Goal: Contribute content: Contribute content

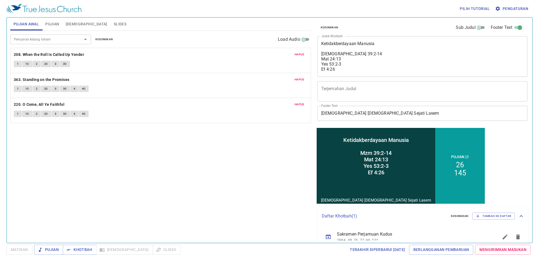
click at [107, 36] on button "Kosongkan" at bounding box center [104, 39] width 24 height 6
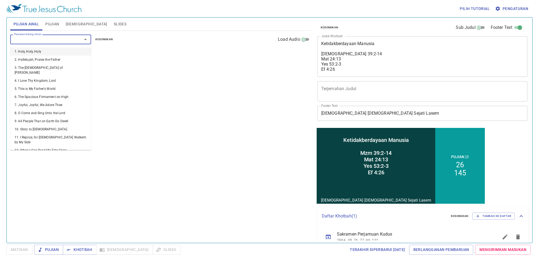
click at [71, 38] on input "Pencarian kidung rohani" at bounding box center [43, 39] width 62 height 6
type input "20"
type input "49"
type input "50"
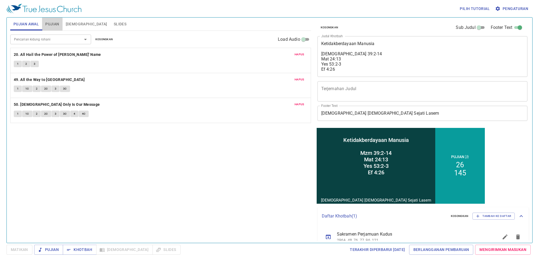
click at [49, 26] on span "Pujian" at bounding box center [52, 24] width 14 height 7
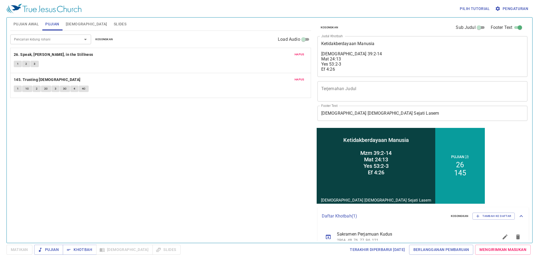
click at [109, 38] on span "Kosongkan" at bounding box center [104, 39] width 18 height 5
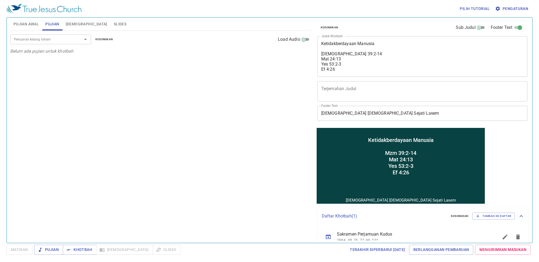
click at [57, 43] on div "Pencarian kidung rohani" at bounding box center [50, 38] width 81 height 9
click at [58, 41] on input "Pencarian kidung rohani" at bounding box center [43, 39] width 62 height 6
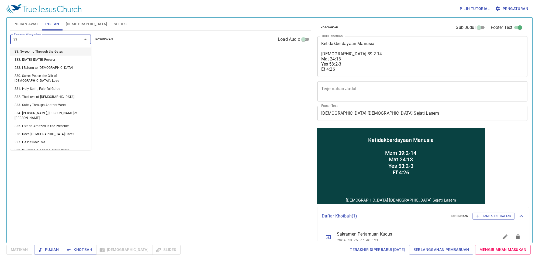
type input "333"
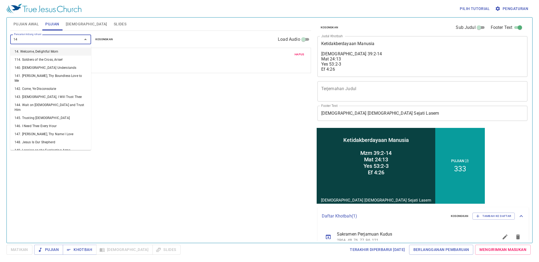
type input "144"
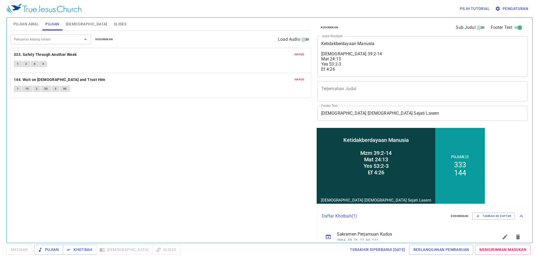
drag, startPoint x: 319, startPoint y: 53, endPoint x: 329, endPoint y: 53, distance: 10.0
click at [333, 57] on div "Ketidakberdayaan Manusia Mzm 39:2-14 Mat 24:13 Yes 53:2-3 Ef 4:26 x Judul Khotb…" at bounding box center [422, 56] width 210 height 41
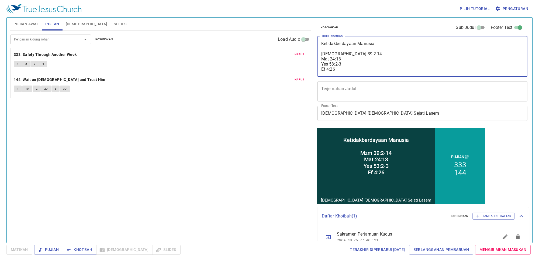
click at [322, 54] on textarea "Ketidakberdayaan Manusia Mzm 39:2-14 Mat 24:13 Yes 53:2-3 Ef 4:26" at bounding box center [422, 56] width 203 height 31
drag, startPoint x: 322, startPoint y: 55, endPoint x: 356, endPoint y: 72, distance: 38.3
click at [356, 75] on div "Ketidakberdayaan Manusia Mzm 39:2-14 Mat 24:13 Yes 53:2-3 Ef 4:26 x Judul Khotb…" at bounding box center [422, 56] width 210 height 41
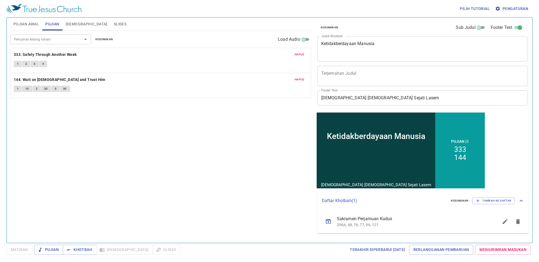
click at [378, 39] on div "Ketidakberdayaan Manusia x Judul Khotbah" at bounding box center [422, 48] width 210 height 25
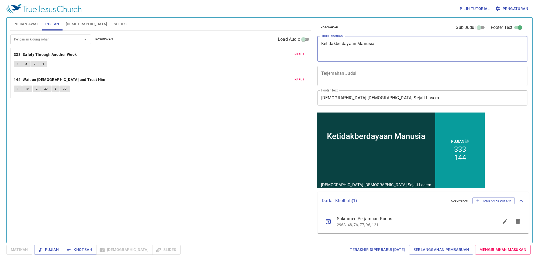
click at [383, 48] on textarea "Ketidakberdayaan Manusia" at bounding box center [422, 48] width 203 height 15
click at [382, 43] on textarea "Ketidakberdayaan Manusia" at bounding box center [422, 48] width 203 height 15
type textarea "K"
type textarea "Jadilah Orang Yang berhikmat"
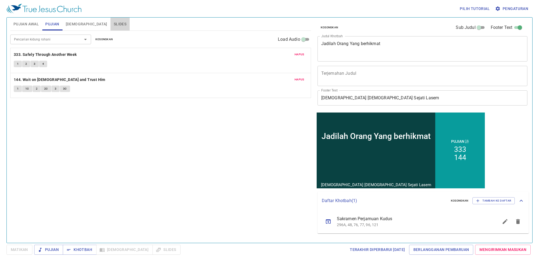
click at [114, 22] on span "Slides" at bounding box center [120, 24] width 13 height 7
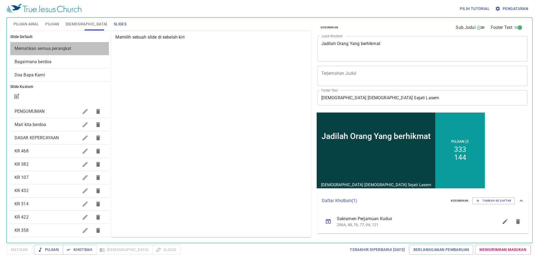
drag, startPoint x: 100, startPoint y: 45, endPoint x: 102, endPoint y: 42, distance: 3.4
click at [100, 45] on div "Mematikan semua perangkat" at bounding box center [59, 48] width 99 height 13
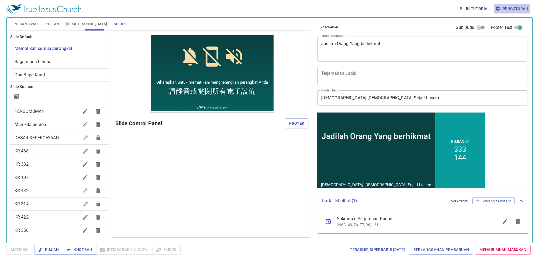
click at [507, 13] on button "Pengaturan" at bounding box center [512, 9] width 36 height 10
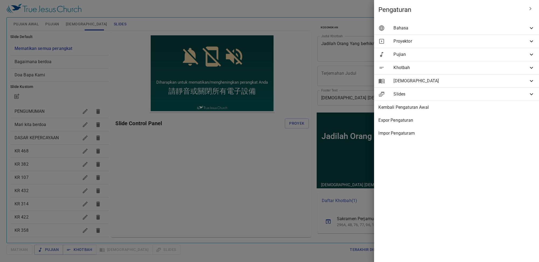
click at [514, 32] on div "Bahasa" at bounding box center [456, 28] width 165 height 13
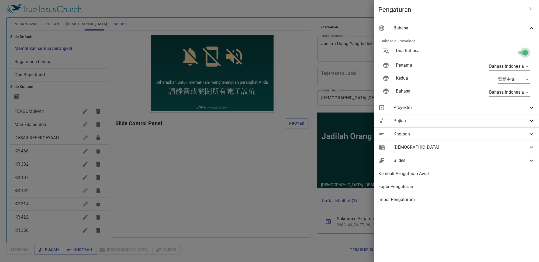
drag, startPoint x: 523, startPoint y: 52, endPoint x: 522, endPoint y: 49, distance: 3.3
click at [523, 52] on input "checkbox" at bounding box center [525, 53] width 31 height 10
checkbox input "false"
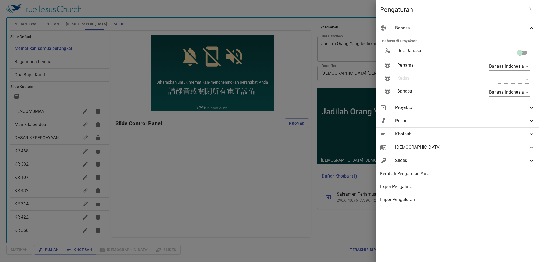
click at [251, 67] on div at bounding box center [269, 131] width 539 height 262
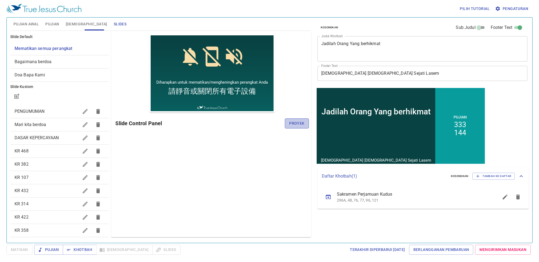
click at [290, 126] on span "Proyek" at bounding box center [296, 123] width 15 height 7
click at [285, 126] on h6 "Slide Control Panel" at bounding box center [199, 123] width 169 height 9
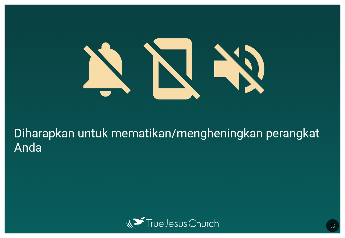
click at [330, 222] on button "button" at bounding box center [332, 226] width 13 height 13
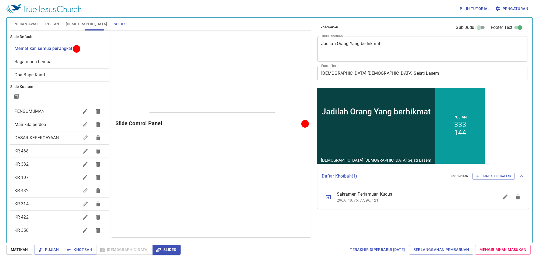
click at [37, 116] on div "PENGUMUMAN" at bounding box center [59, 111] width 99 height 13
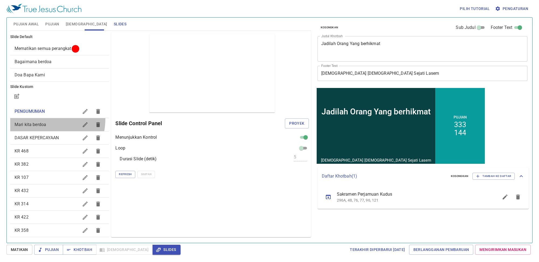
click at [37, 119] on div "Mari kita berdoa" at bounding box center [59, 124] width 99 height 13
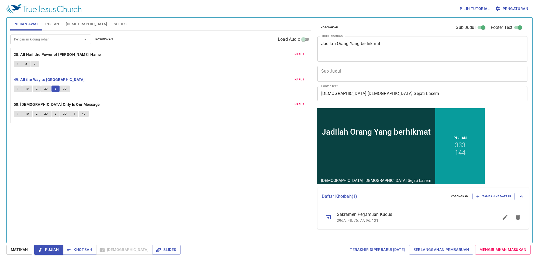
click at [63, 89] on span "3C" at bounding box center [65, 88] width 4 height 5
click at [63, 86] on span "3C" at bounding box center [65, 88] width 4 height 5
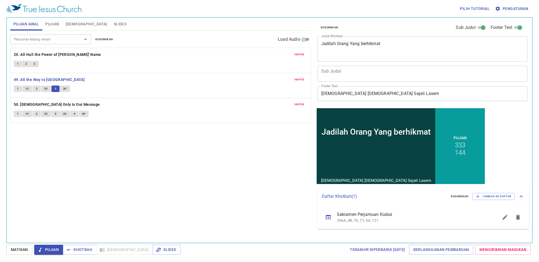
click at [63, 87] on span "3C" at bounding box center [65, 88] width 4 height 5
click at [63, 85] on button "3C" at bounding box center [65, 88] width 10 height 6
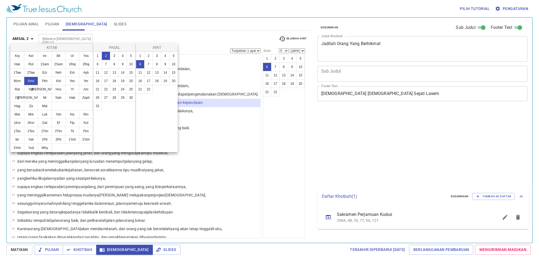
select select "6"
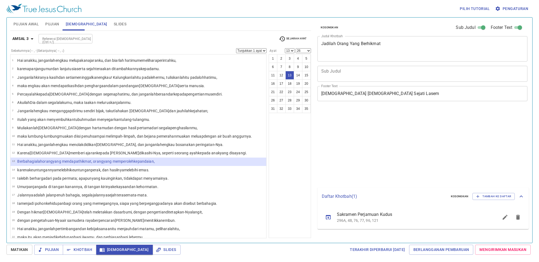
select select "13"
select select "26"
select select "13"
select select "26"
select select "13"
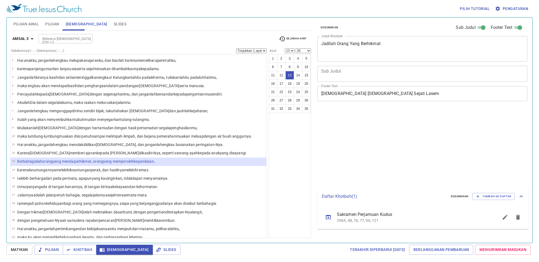
select select "26"
select select "13"
select select "26"
select select "13"
select select "26"
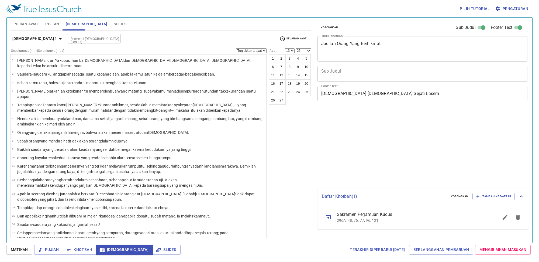
select select "13"
select select "26"
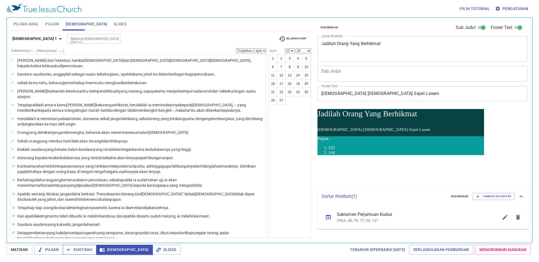
click at [83, 245] on div "Pilih tutorial Pengaturan Pujian Awal Pujian Alkitab Slides Pencarian kidung ro…" at bounding box center [269, 131] width 539 height 262
click at [83, 245] on button "Khotbah" at bounding box center [80, 249] width 34 height 10
click at [83, 246] on button "Khotbah" at bounding box center [80, 249] width 34 height 10
click at [83, 246] on span "Khotbah" at bounding box center [79, 249] width 25 height 7
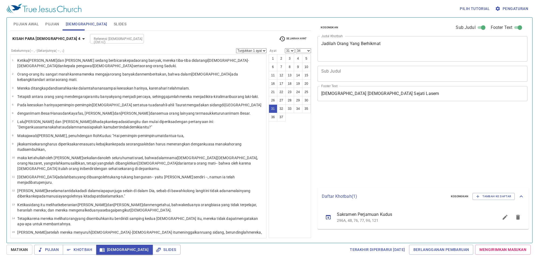
select select "31"
select select "34"
